Goal: Task Accomplishment & Management: Manage account settings

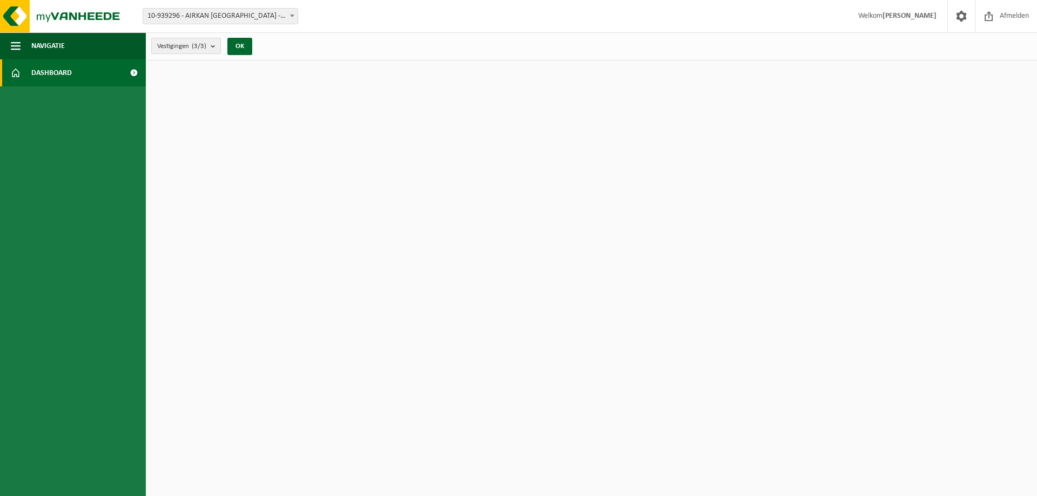
click at [180, 44] on span "Vestigingen (3/3)" at bounding box center [181, 46] width 49 height 16
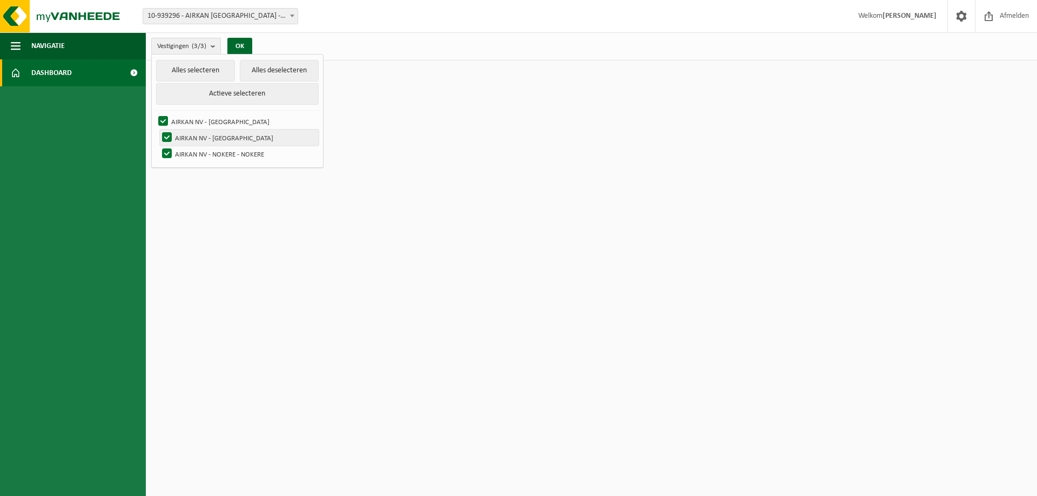
click at [240, 140] on label "AIRKAN NV - OUDENAARDE" at bounding box center [239, 138] width 159 height 16
click at [158, 130] on input "AIRKAN NV - OUDENAARDE" at bounding box center [158, 129] width 1 height 1
click at [240, 140] on label "AIRKAN NV - OUDENAARDE" at bounding box center [239, 138] width 159 height 16
click at [158, 130] on input "AIRKAN NV - OUDENAARDE" at bounding box center [158, 129] width 1 height 1
checkbox input "true"
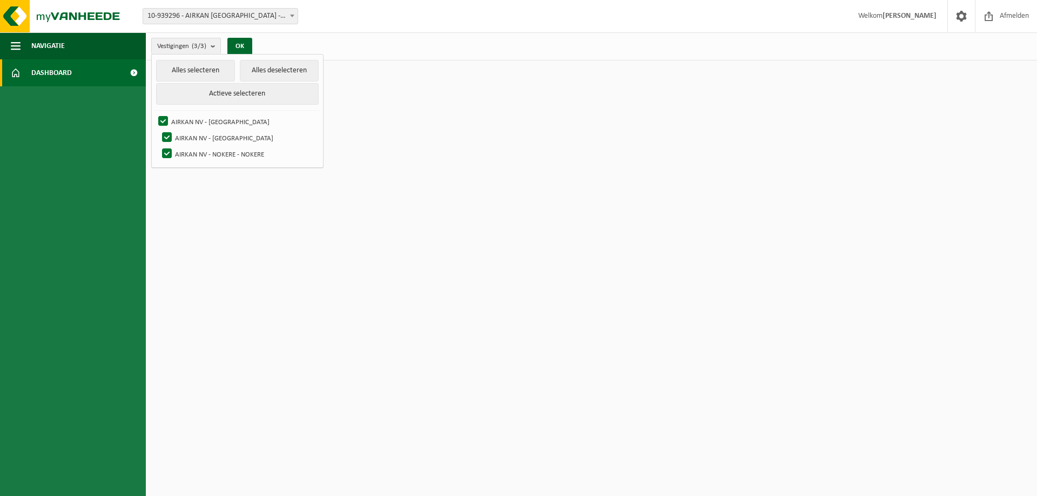
click at [44, 77] on span "Dashboard" at bounding box center [51, 72] width 41 height 27
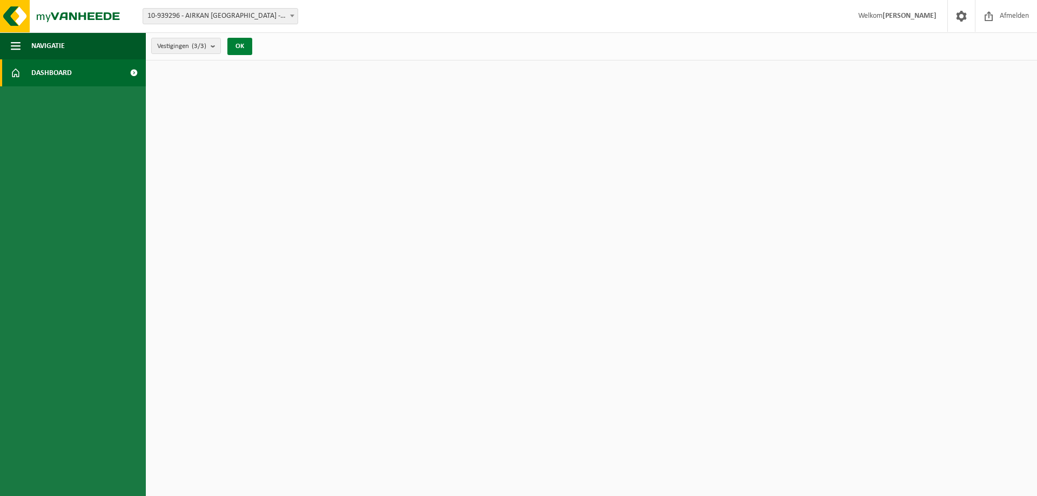
click at [243, 42] on button "OK" at bounding box center [239, 46] width 25 height 17
click at [14, 49] on span "button" at bounding box center [16, 45] width 10 height 27
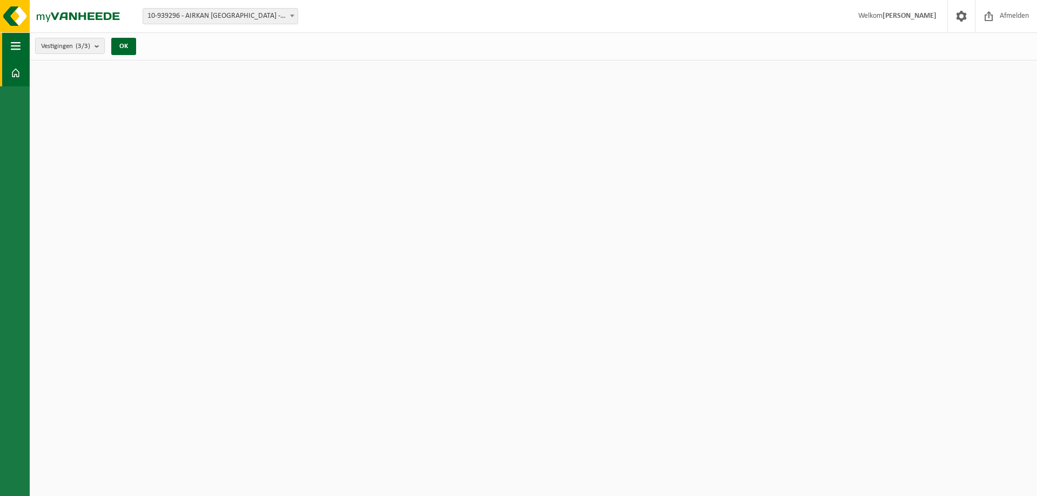
click at [14, 49] on span "button" at bounding box center [16, 45] width 10 height 27
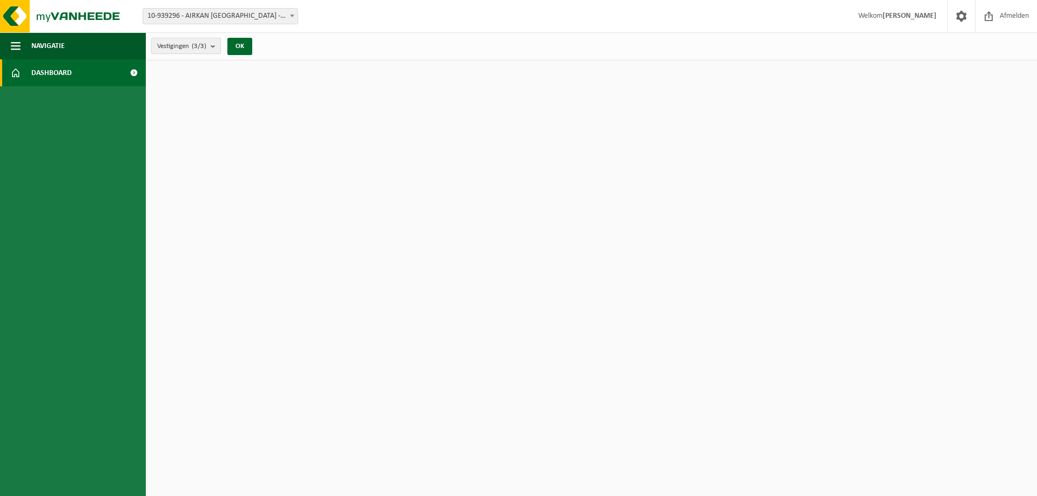
click at [159, 47] on span "Vestigingen (3/3)" at bounding box center [181, 46] width 49 height 16
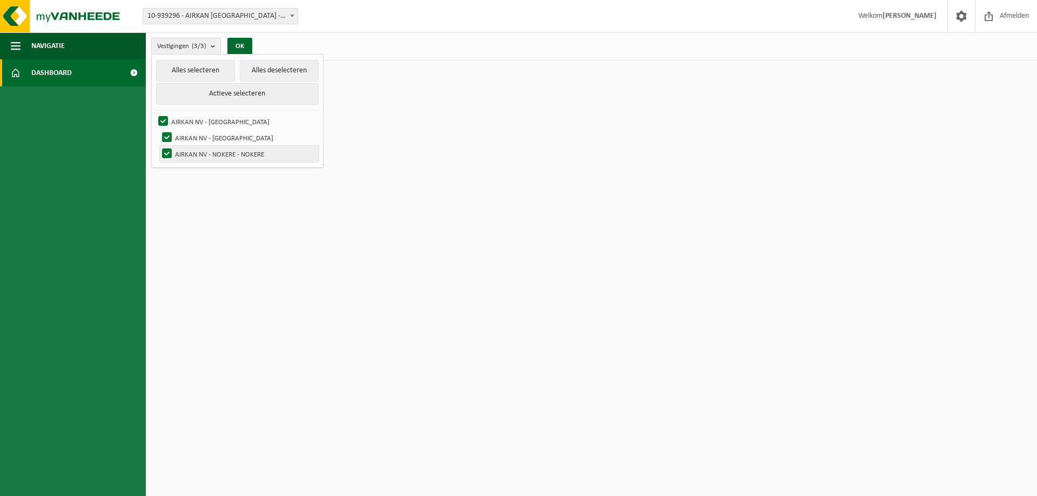
click at [162, 153] on label "AIRKAN NV - NOKERE - NOKERE" at bounding box center [239, 154] width 159 height 16
click at [158, 146] on input "AIRKAN NV - NOKERE - NOKERE" at bounding box center [158, 145] width 1 height 1
click at [231, 95] on button "Actieve selecteren" at bounding box center [237, 94] width 163 height 22
click at [170, 150] on label "AIRKAN NV - NOKERE - NOKERE" at bounding box center [239, 154] width 159 height 16
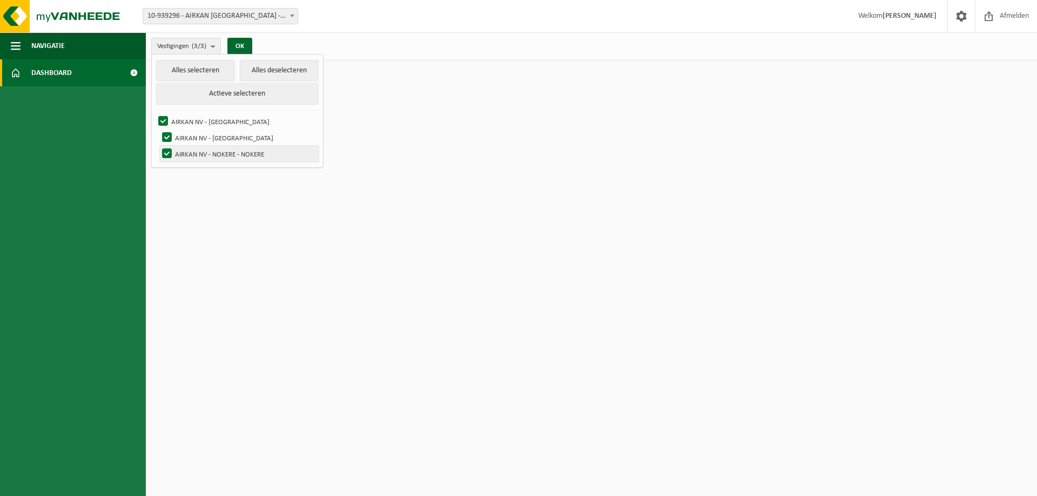
click at [158, 146] on input "AIRKAN NV - NOKERE - NOKERE" at bounding box center [158, 145] width 1 height 1
click at [194, 70] on button "Alles selecteren" at bounding box center [195, 71] width 79 height 22
click at [167, 150] on label "AIRKAN NV - NOKERE - NOKERE" at bounding box center [239, 154] width 159 height 16
click at [158, 146] on input "AIRKAN NV - NOKERE - NOKERE" at bounding box center [158, 145] width 1 height 1
checkbox input "false"
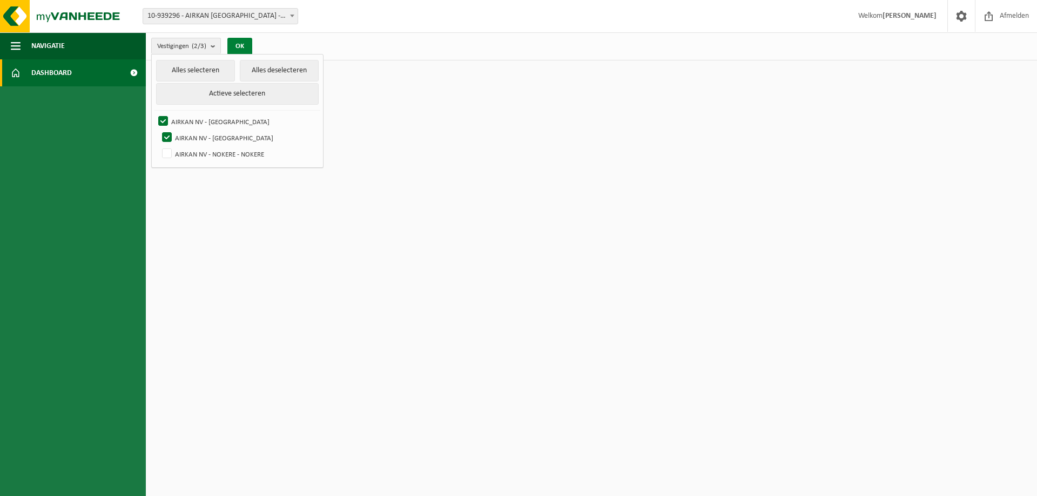
click at [244, 42] on button "OK" at bounding box center [239, 46] width 25 height 17
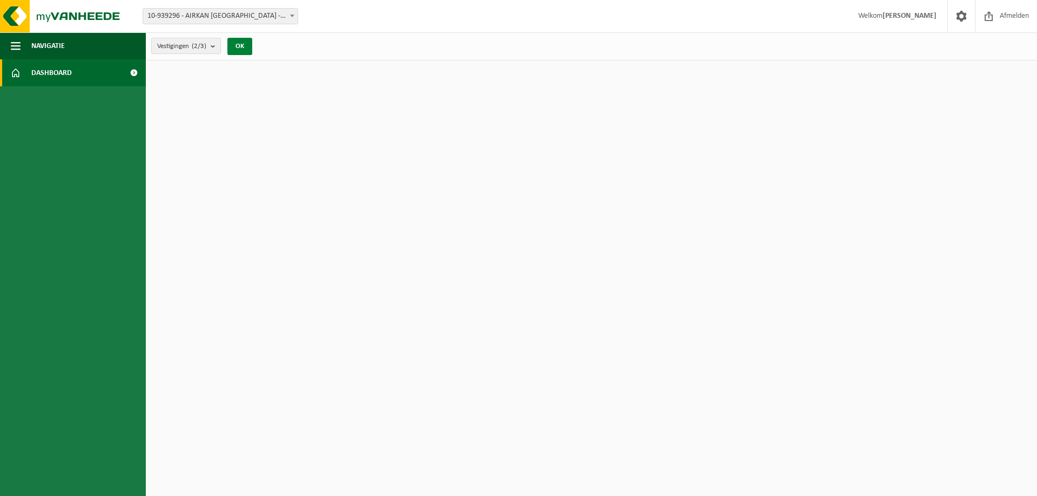
click at [242, 48] on button "OK" at bounding box center [239, 46] width 25 height 17
click at [101, 17] on img at bounding box center [65, 16] width 130 height 32
click at [183, 19] on span "10-939296 - AIRKAN [GEOGRAPHIC_DATA] - [GEOGRAPHIC_DATA]" at bounding box center [220, 16] width 154 height 15
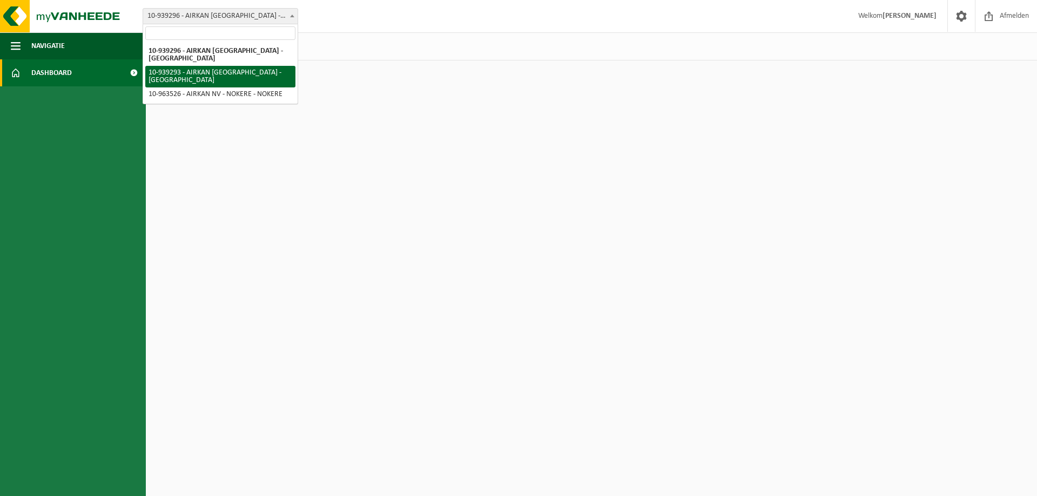
select select "140786"
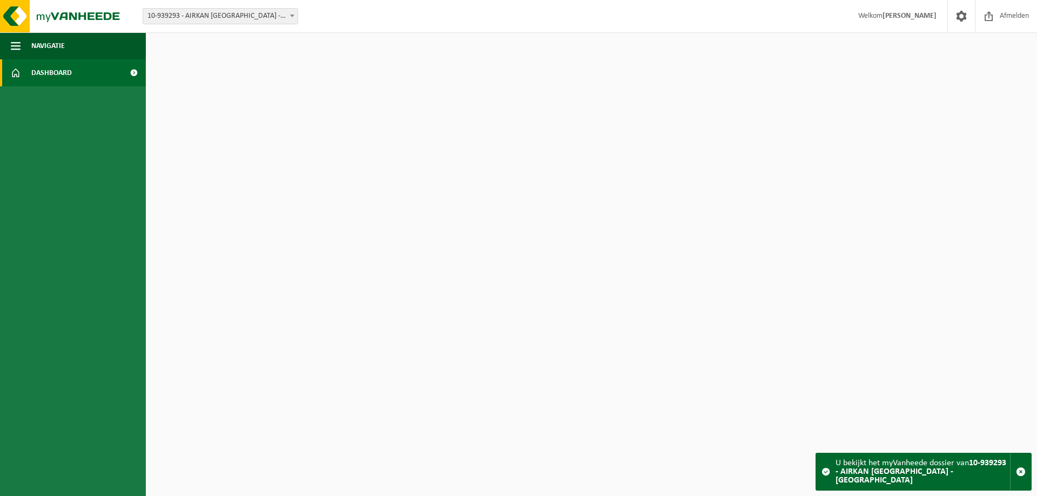
click at [891, 472] on div "U bekijkt het myVanheede dossier van 10-939293 - AIRKAN NV - [GEOGRAPHIC_DATA]" at bounding box center [923, 472] width 174 height 37
click at [1018, 475] on span "button" at bounding box center [1021, 472] width 10 height 10
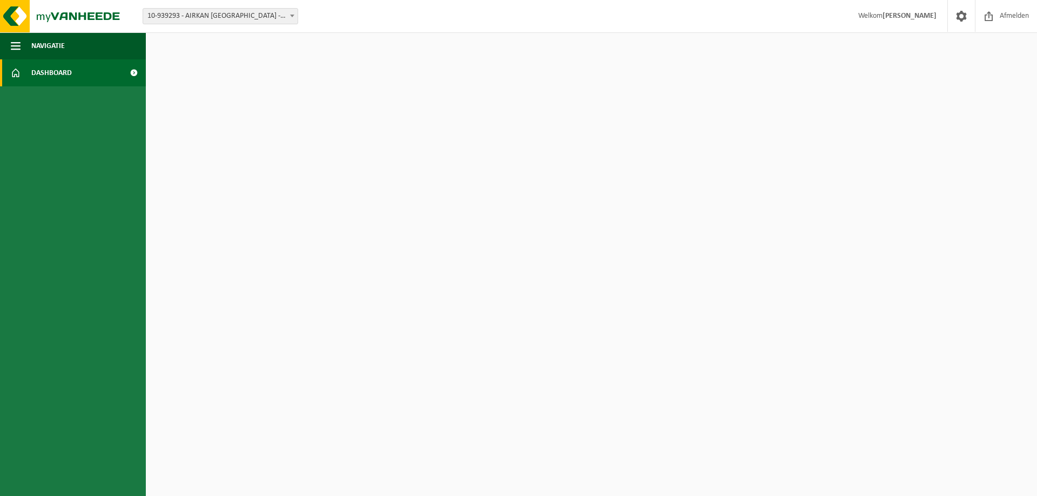
click at [929, 17] on strong "[PERSON_NAME]" at bounding box center [910, 16] width 54 height 8
click at [136, 73] on span at bounding box center [134, 72] width 24 height 27
click at [84, 74] on link "Dashboard" at bounding box center [73, 72] width 146 height 27
click at [126, 71] on span at bounding box center [134, 72] width 24 height 27
click at [133, 74] on span at bounding box center [134, 72] width 24 height 27
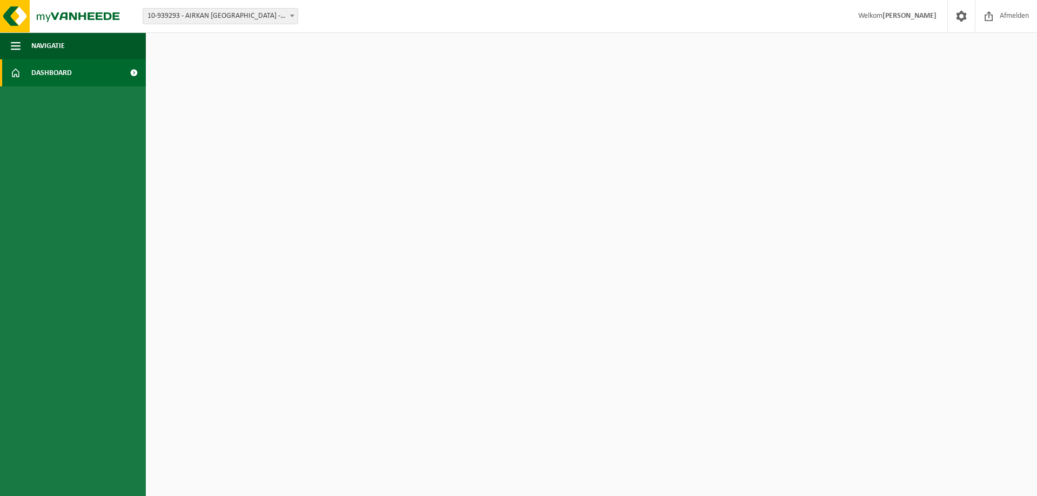
click at [133, 74] on span at bounding box center [134, 72] width 24 height 27
click at [293, 19] on span at bounding box center [292, 16] width 11 height 14
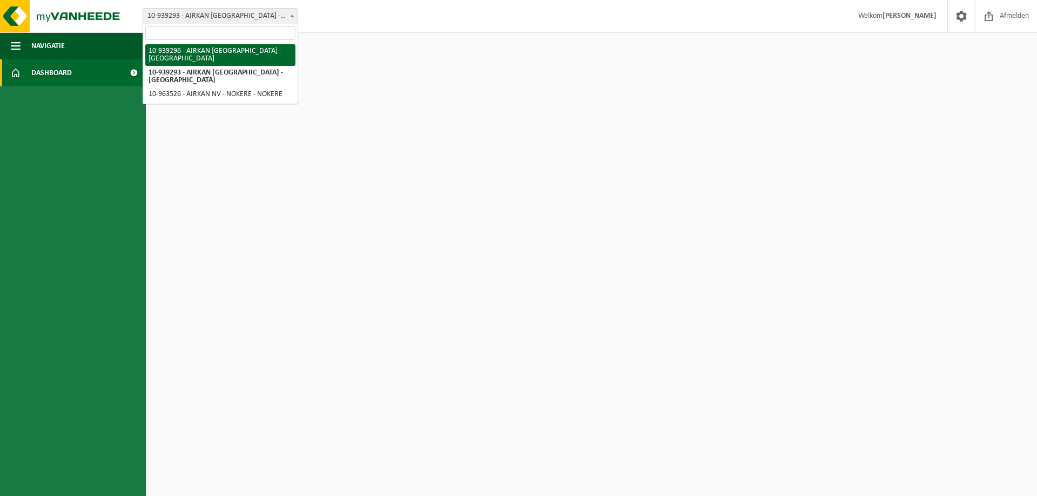
select select "140787"
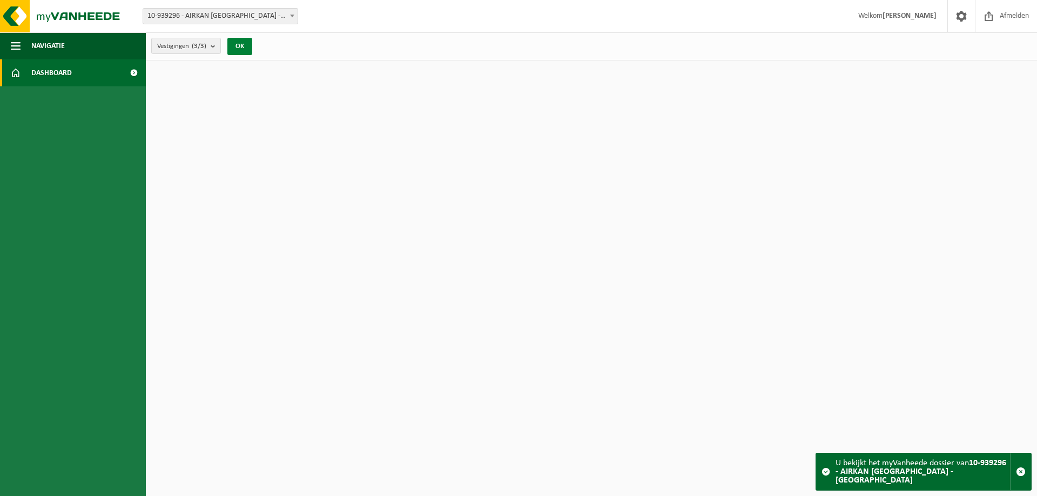
click at [230, 50] on button "OK" at bounding box center [239, 46] width 25 height 17
click at [825, 476] on span at bounding box center [825, 472] width 9 height 9
click at [418, 148] on html "Vestiging: 10-939296 - AIRKAN NV - OUDENAARDE 10-939293 - AIRKAN NV - OUDENAARD…" at bounding box center [518, 248] width 1037 height 496
click at [1022, 475] on span "button" at bounding box center [1021, 472] width 10 height 10
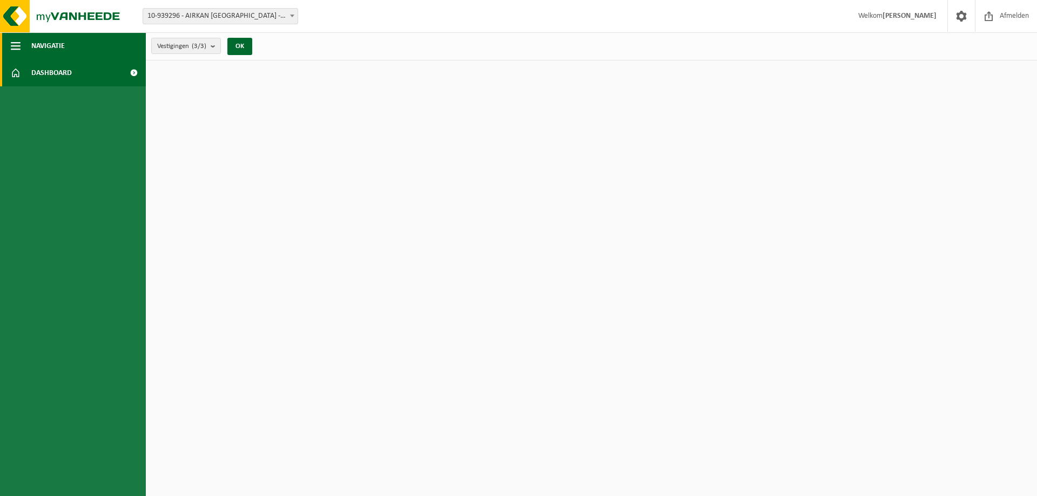
click at [17, 46] on span "button" at bounding box center [16, 45] width 10 height 27
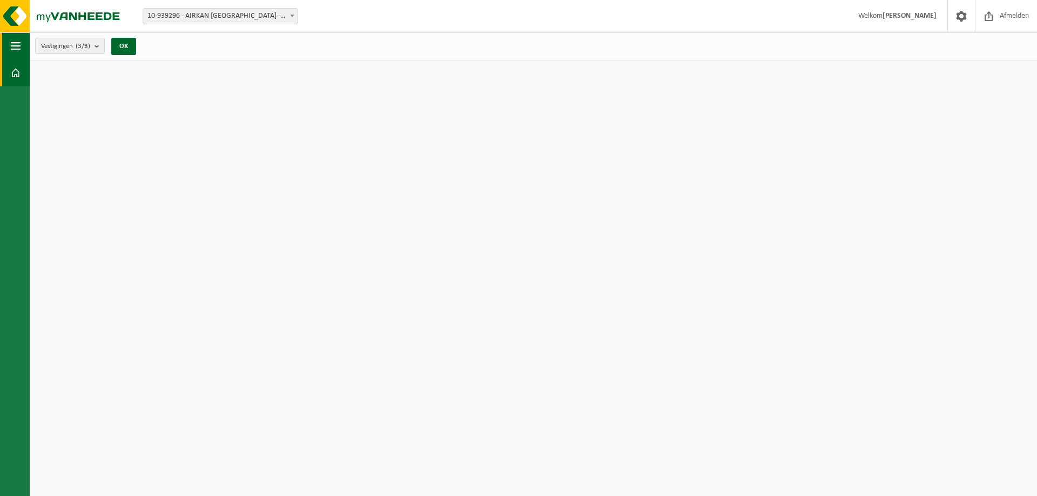
click at [17, 46] on span "button" at bounding box center [16, 45] width 10 height 27
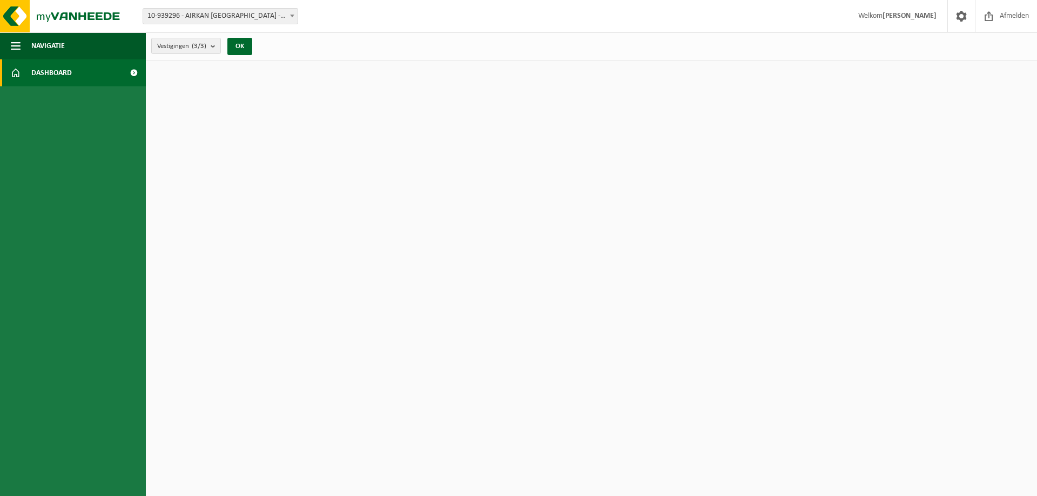
click at [14, 69] on span at bounding box center [16, 72] width 10 height 27
click at [132, 75] on span at bounding box center [134, 72] width 24 height 27
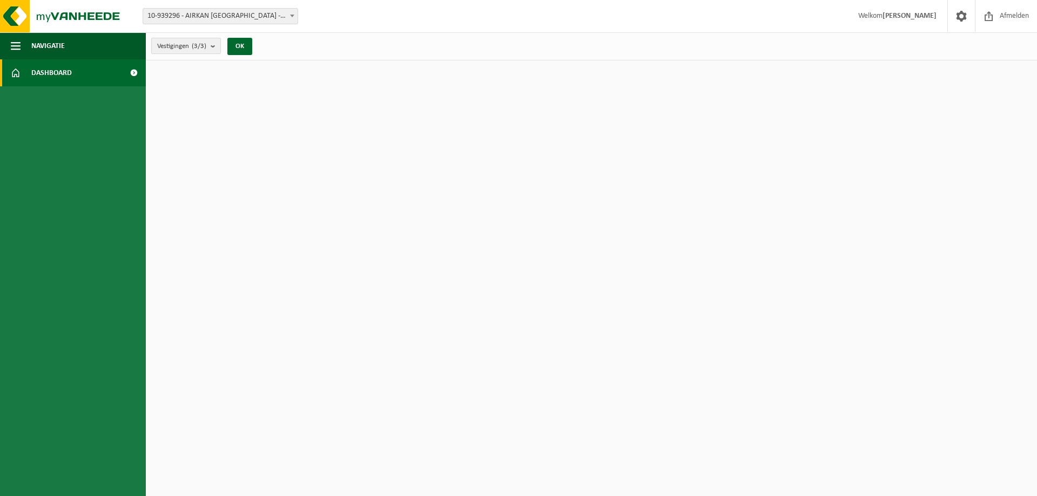
click at [210, 47] on button "Vestigingen (3/3)" at bounding box center [186, 46] width 70 height 16
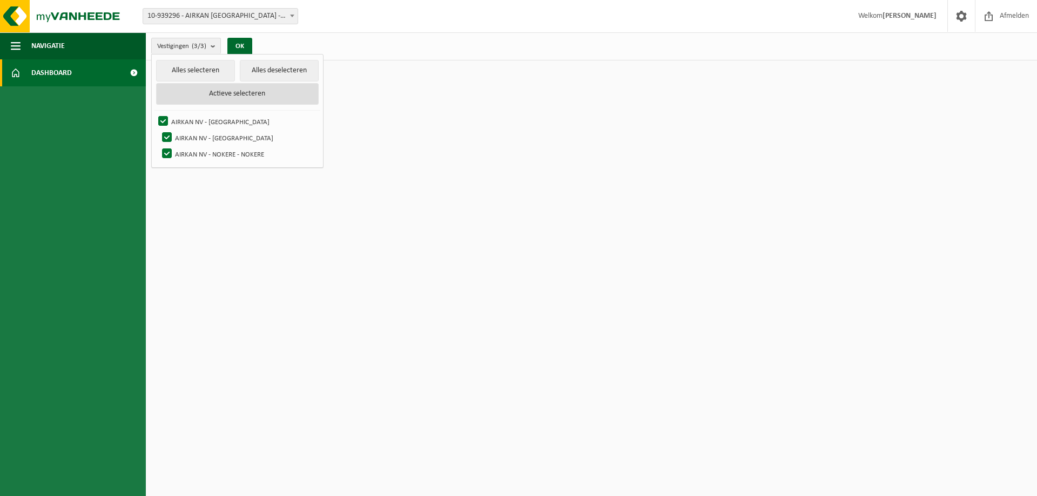
click at [254, 99] on button "Actieve selecteren" at bounding box center [237, 94] width 163 height 22
click at [289, 72] on button "Alles deselecteren" at bounding box center [279, 71] width 79 height 22
checkbox input "false"
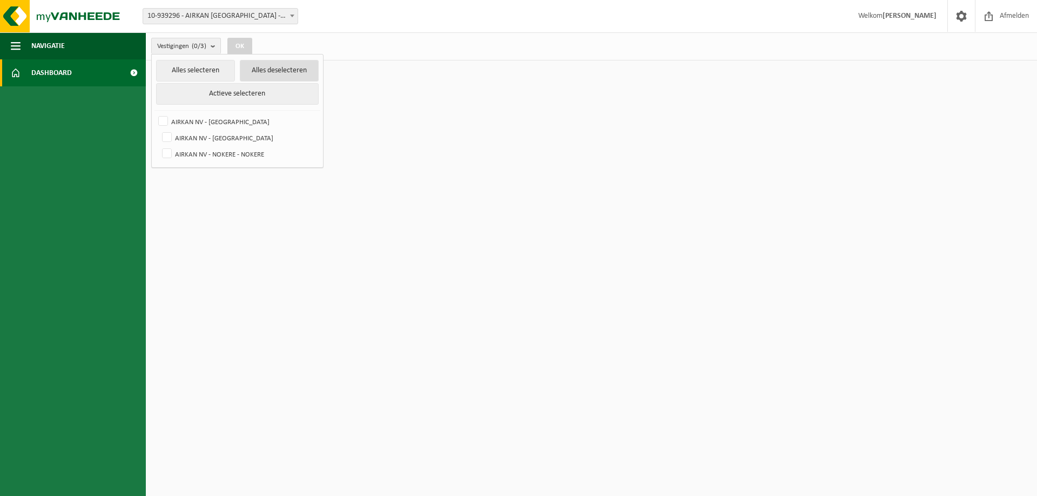
click at [289, 72] on button "Alles deselecteren" at bounding box center [279, 71] width 79 height 22
click at [159, 120] on label "AIRKAN NV - [GEOGRAPHIC_DATA]" at bounding box center [237, 121] width 163 height 16
click at [154, 113] on input "AIRKAN NV - [GEOGRAPHIC_DATA]" at bounding box center [154, 113] width 1 height 1
checkbox input "true"
click at [241, 49] on button "OK" at bounding box center [239, 46] width 25 height 17
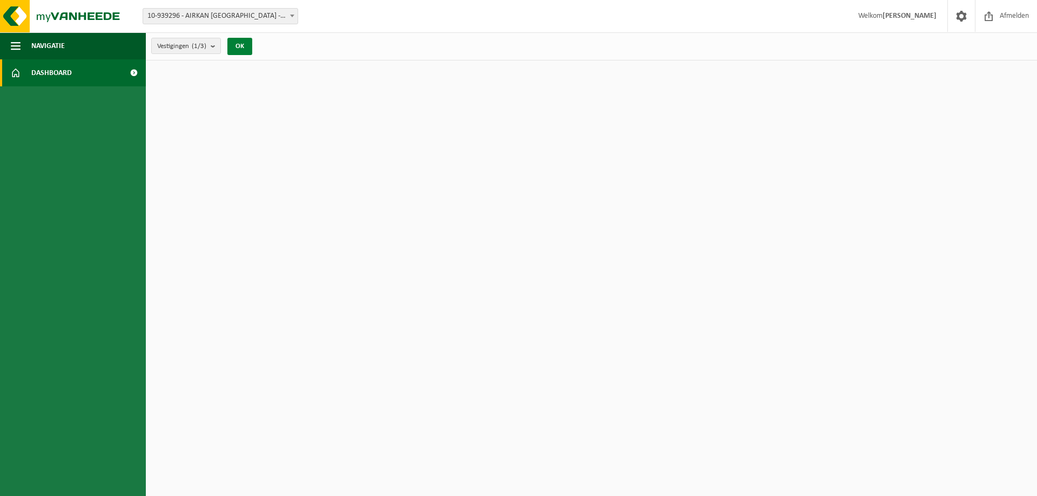
click at [240, 49] on button "OK" at bounding box center [239, 46] width 25 height 17
click at [240, 45] on button "OK" at bounding box center [239, 46] width 25 height 17
click at [85, 58] on button "Navigatie" at bounding box center [73, 45] width 146 height 27
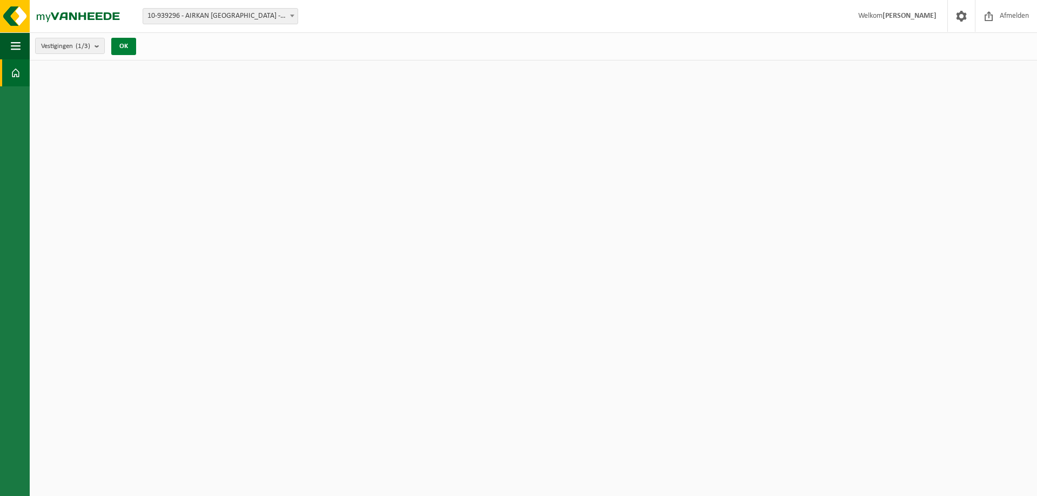
click at [123, 48] on button "OK" at bounding box center [123, 46] width 25 height 17
click at [130, 46] on button "OK" at bounding box center [123, 46] width 25 height 17
click at [90, 46] on count "(1/3)" at bounding box center [83, 46] width 15 height 7
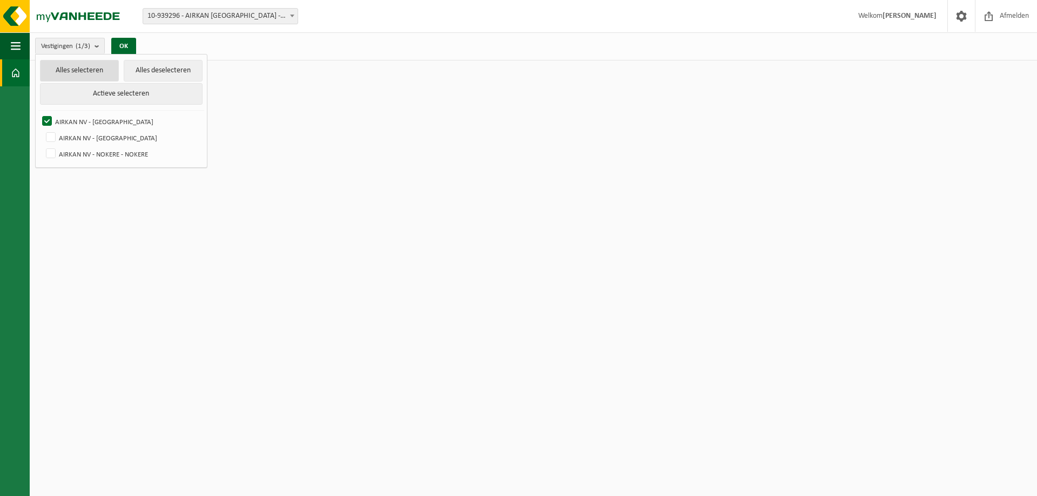
click at [85, 70] on button "Alles selecteren" at bounding box center [79, 71] width 79 height 22
checkbox input "true"
click at [125, 44] on button "OK" at bounding box center [123, 46] width 25 height 17
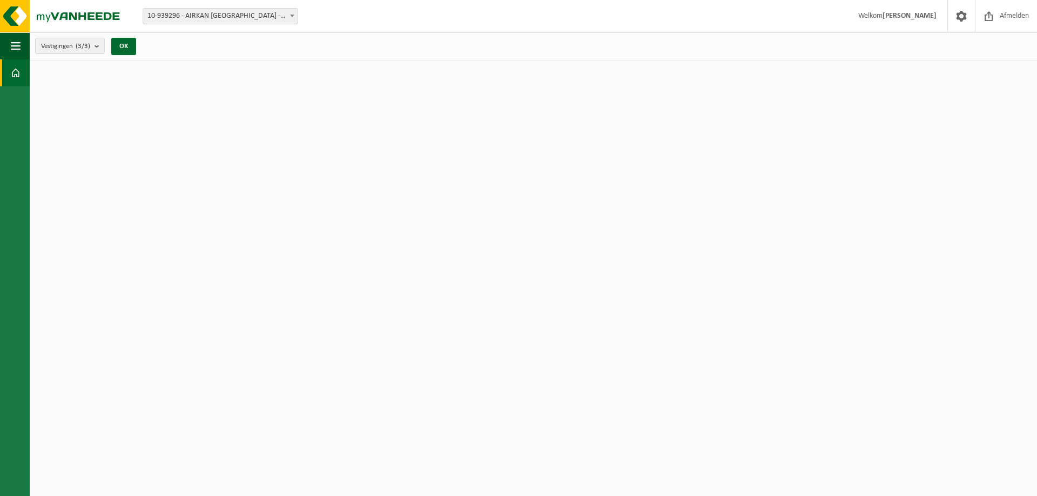
click at [16, 68] on span at bounding box center [16, 72] width 10 height 27
click at [16, 71] on span at bounding box center [16, 72] width 10 height 27
click at [16, 47] on span "button" at bounding box center [16, 45] width 10 height 27
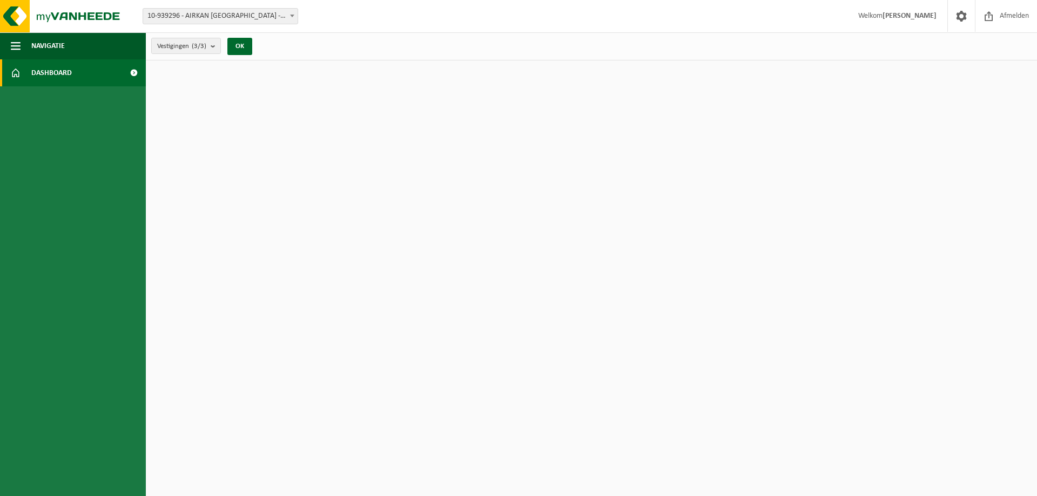
click at [52, 73] on span "Dashboard" at bounding box center [51, 72] width 41 height 27
click at [131, 75] on span at bounding box center [134, 72] width 24 height 27
click at [107, 67] on link "Dashboard" at bounding box center [73, 72] width 146 height 27
